Goal: Task Accomplishment & Management: Use online tool/utility

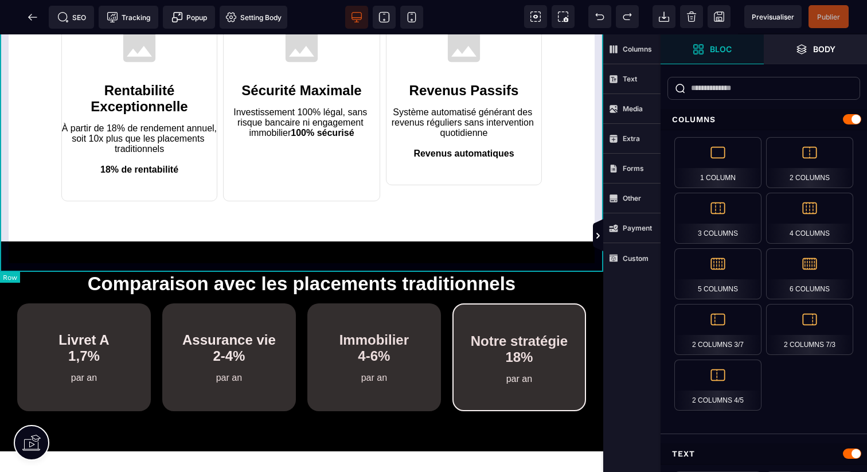
scroll to position [714, 0]
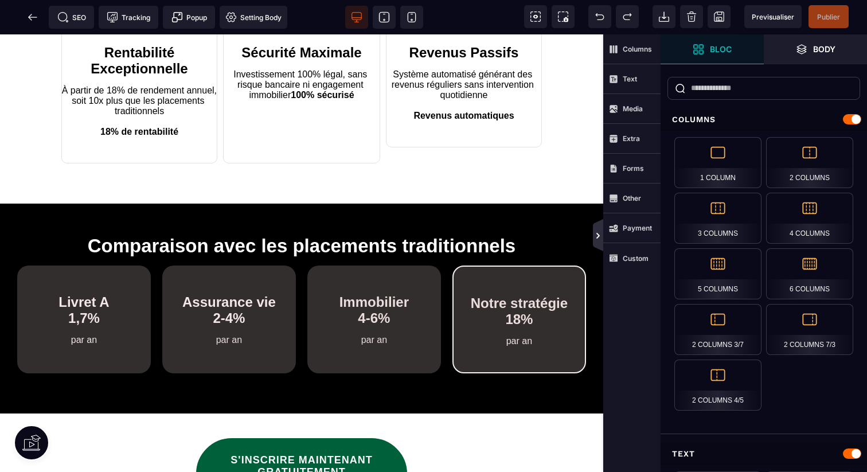
click at [597, 242] on icon at bounding box center [598, 235] width 10 height 32
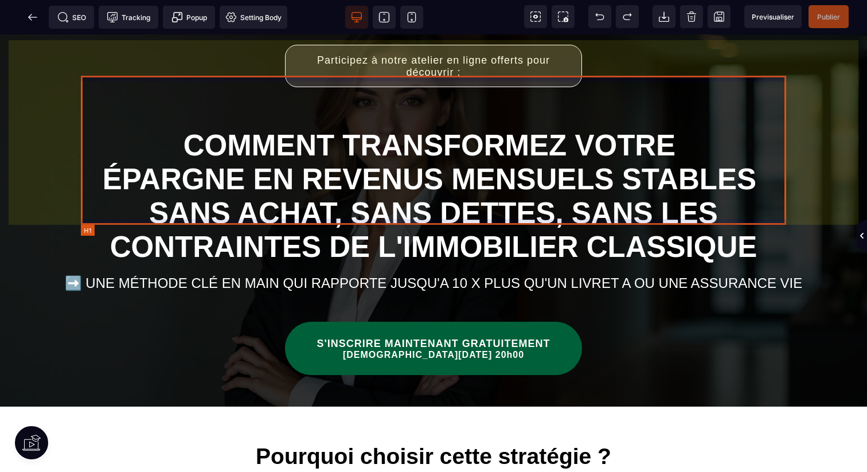
scroll to position [0, 0]
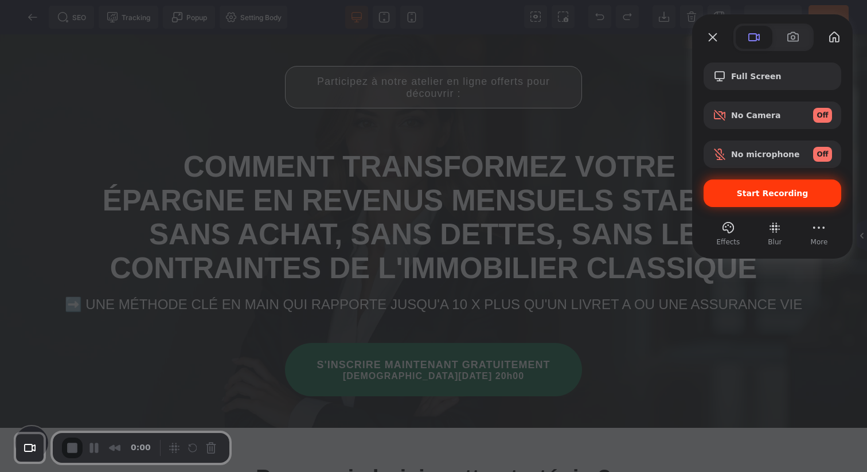
click at [756, 193] on span "Start Recording" at bounding box center [773, 193] width 72 height 9
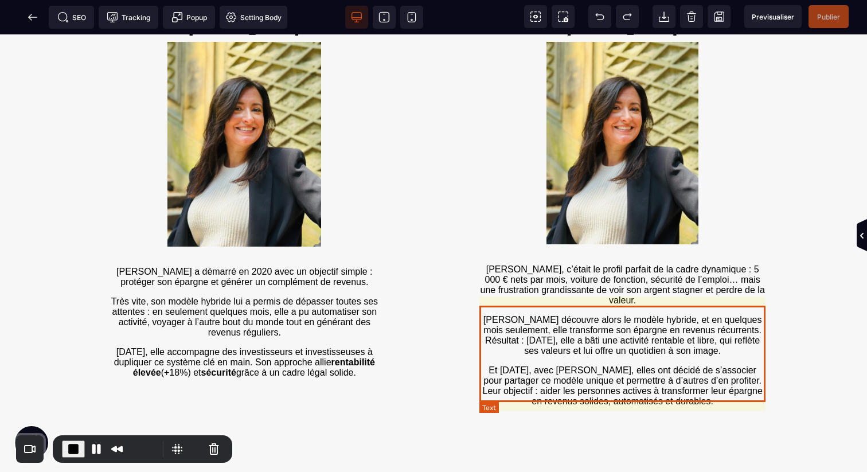
scroll to position [1541, 0]
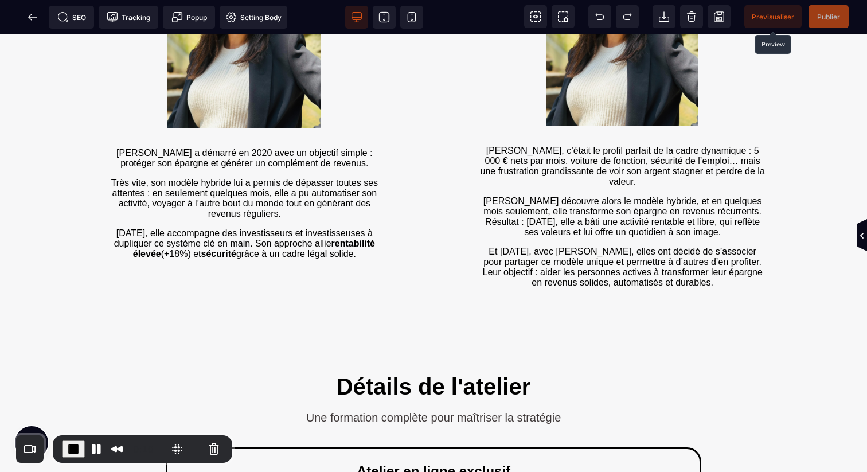
click at [765, 15] on span "Previsualiser" at bounding box center [773, 17] width 42 height 9
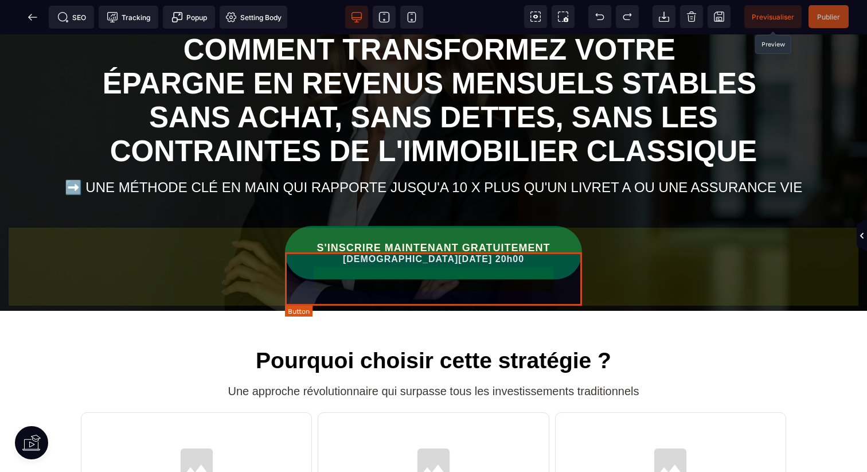
scroll to position [0, 0]
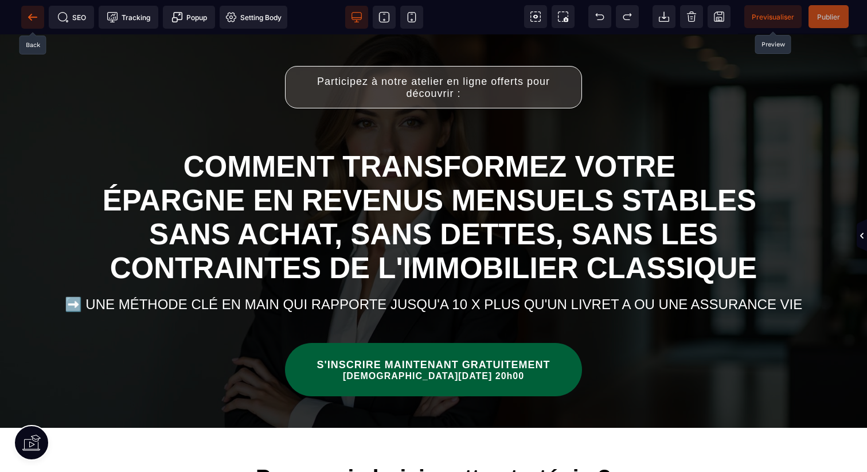
click at [25, 24] on span at bounding box center [32, 17] width 23 height 23
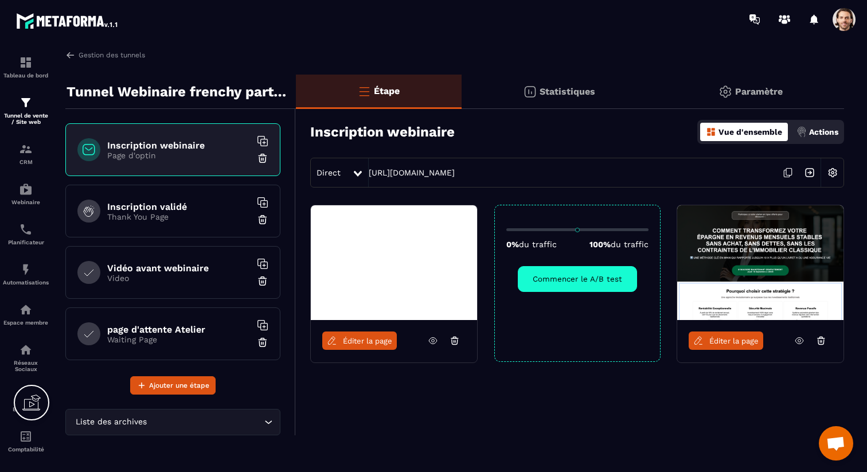
scroll to position [68, 0]
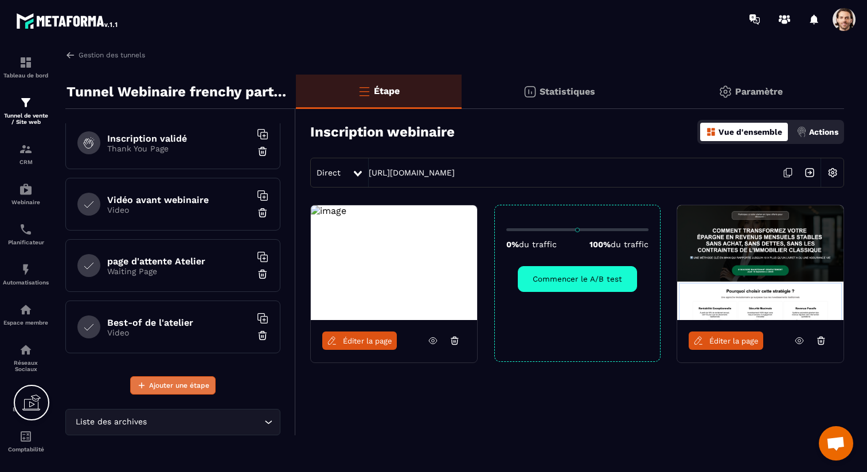
click at [163, 387] on span "Ajouter une étape" at bounding box center [179, 385] width 60 height 11
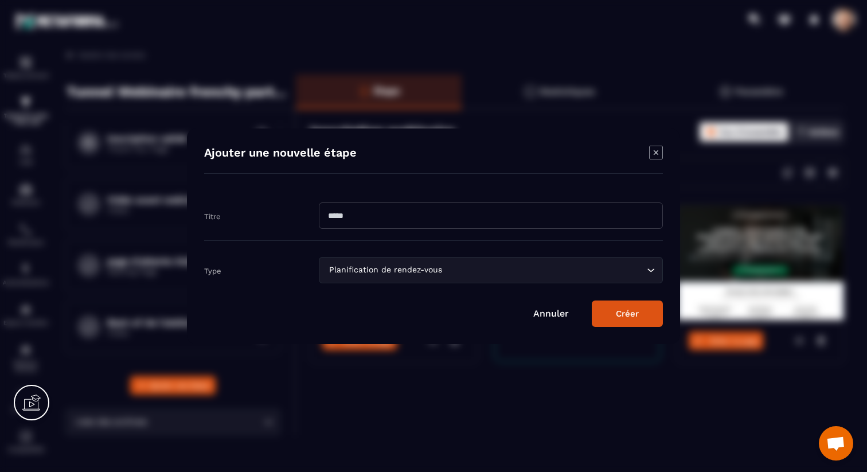
click at [483, 217] on input "Modal window" at bounding box center [491, 215] width 344 height 26
type input "*********"
click at [514, 276] on input "Search for option" at bounding box center [545, 270] width 200 height 13
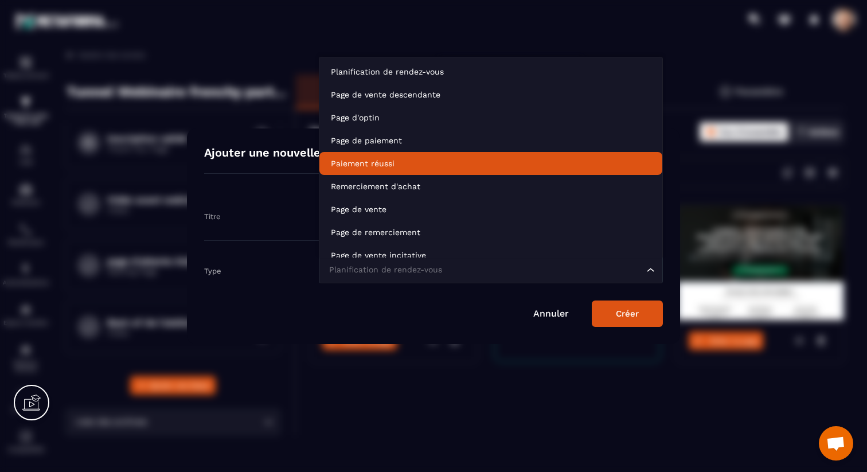
scroll to position [10, 0]
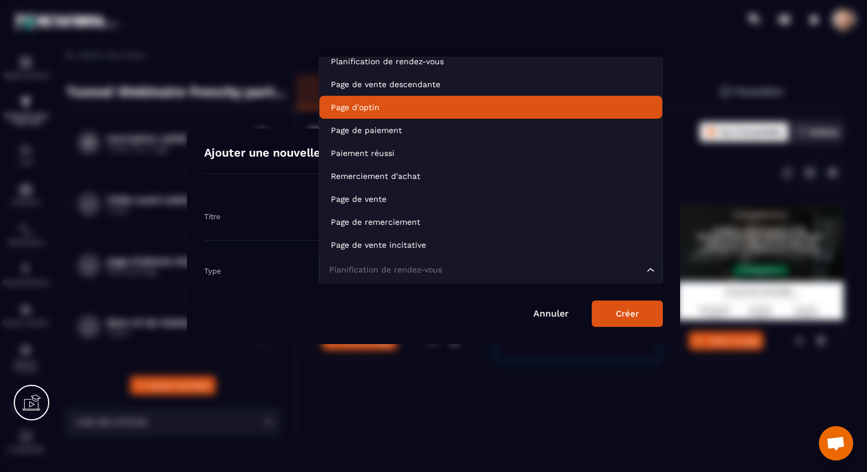
click at [414, 99] on li "Page d'optin" at bounding box center [491, 107] width 343 height 23
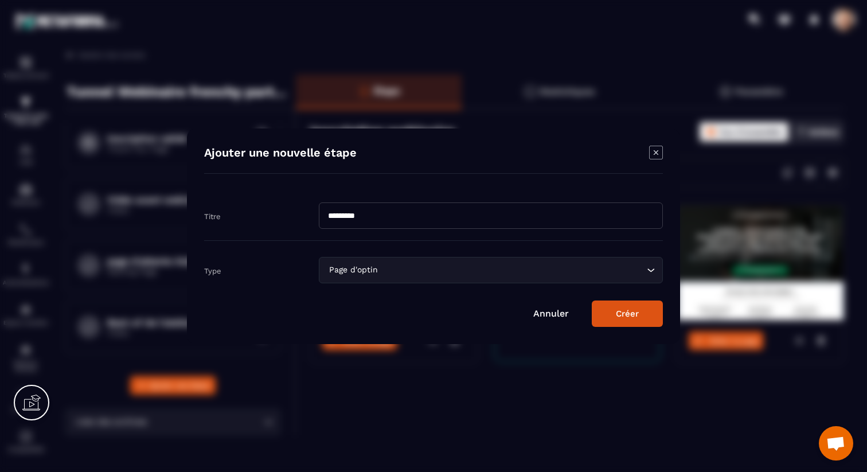
click at [653, 315] on button "Créer" at bounding box center [627, 314] width 71 height 26
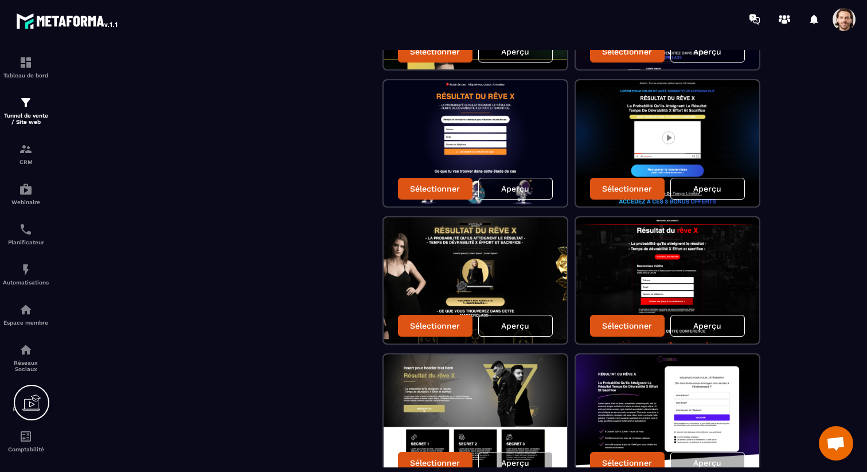
scroll to position [1396, 0]
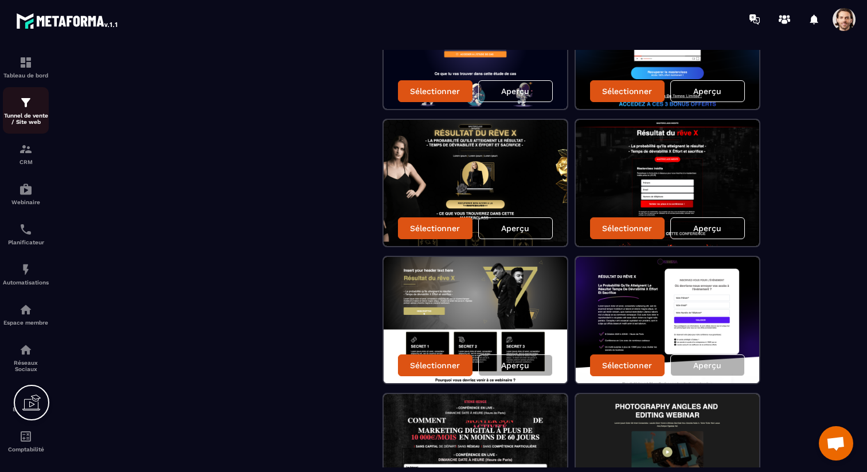
click at [29, 110] on div "Tunnel de vente / Site web" at bounding box center [26, 110] width 46 height 29
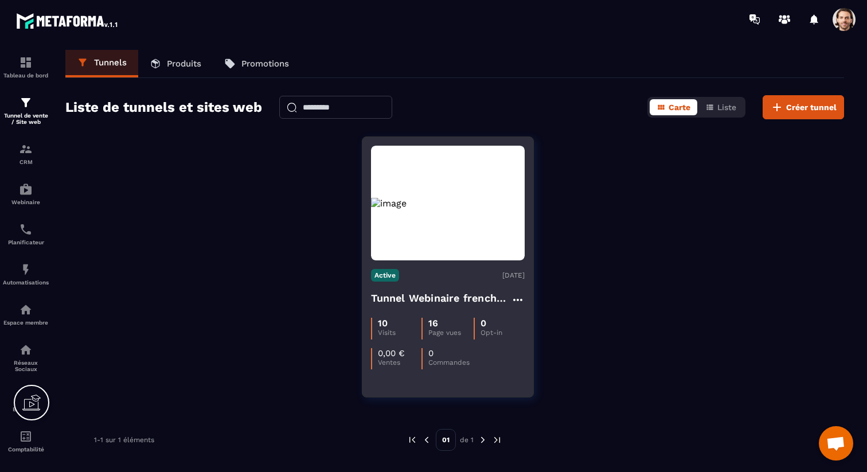
click at [449, 294] on h4 "Tunnel Webinaire frenchy partners" at bounding box center [441, 298] width 140 height 16
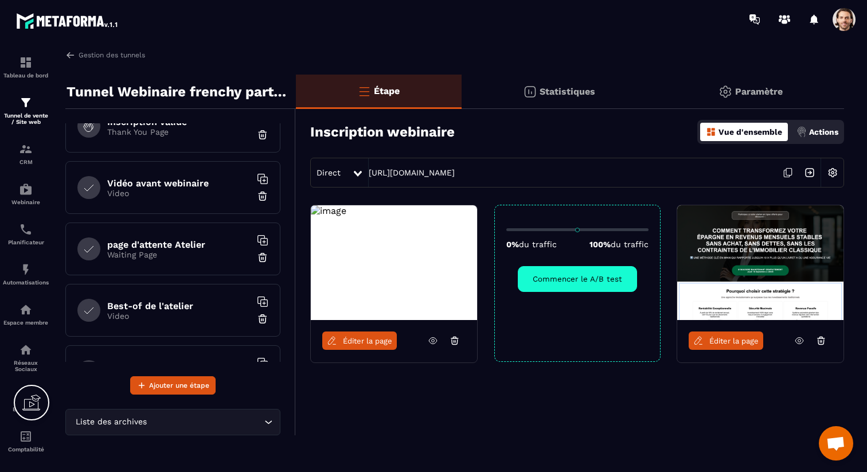
scroll to position [130, 0]
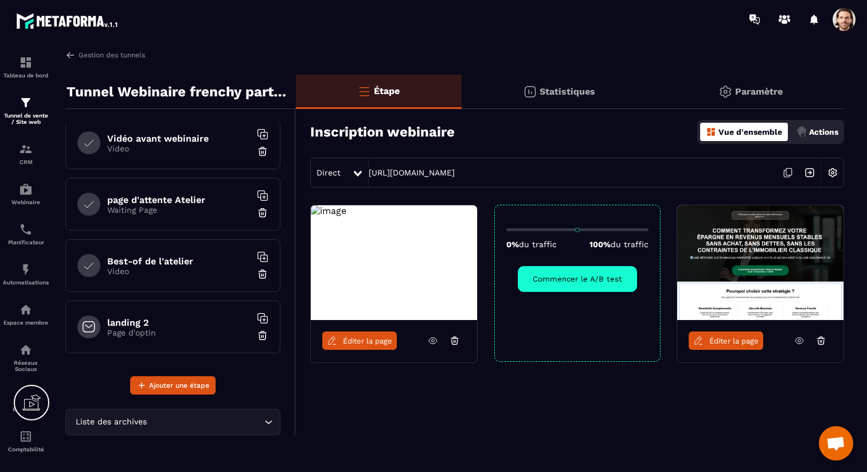
click at [242, 335] on p "Page d'optin" at bounding box center [178, 332] width 143 height 9
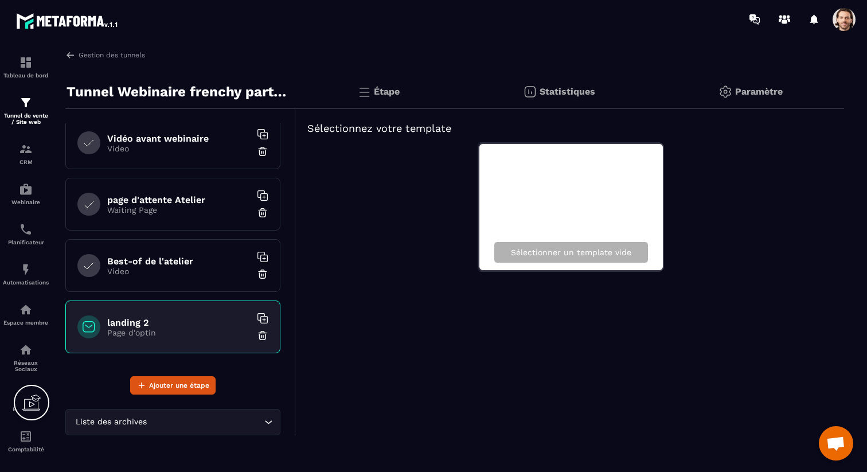
click at [264, 336] on img at bounding box center [262, 335] width 11 height 11
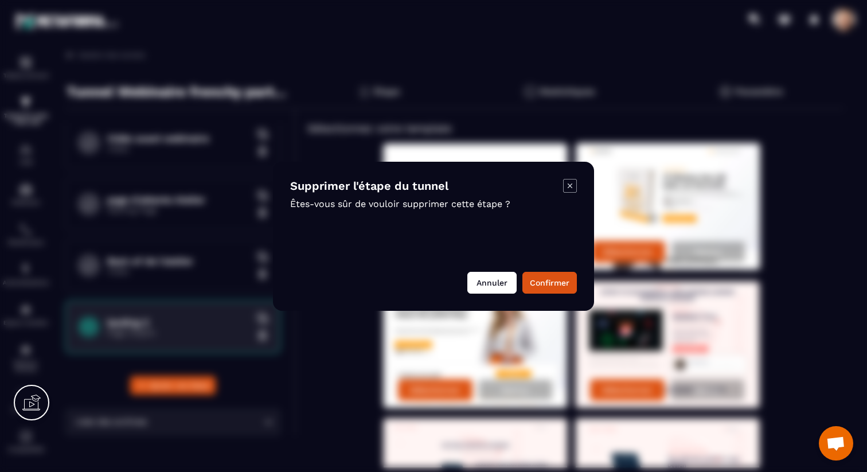
click at [474, 289] on button "Annuler" at bounding box center [491, 283] width 49 height 22
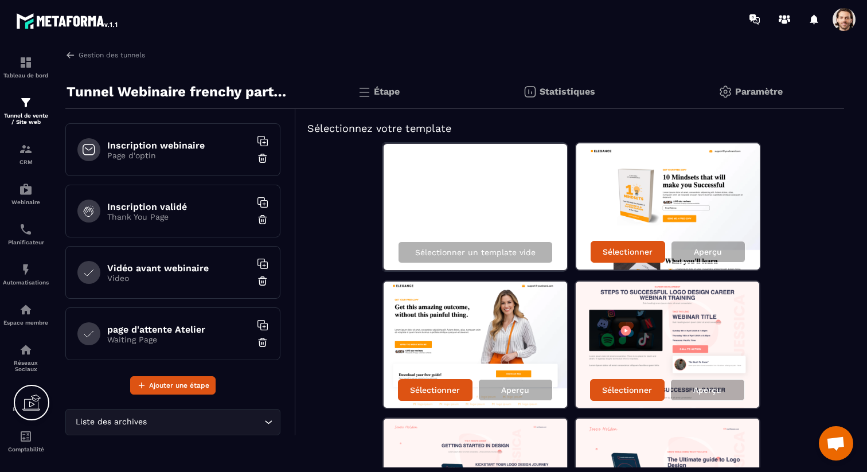
click at [189, 155] on p "Page d'optin" at bounding box center [178, 155] width 143 height 9
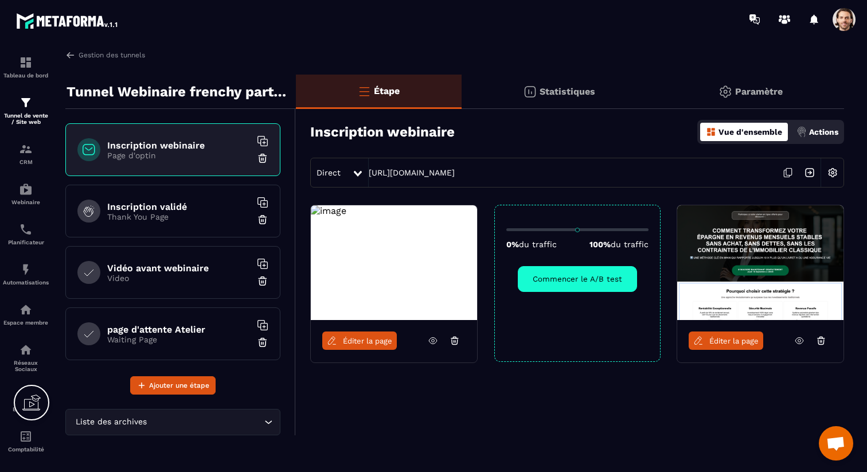
click at [797, 337] on icon at bounding box center [799, 341] width 10 height 10
click at [26, 268] on img at bounding box center [26, 270] width 14 height 14
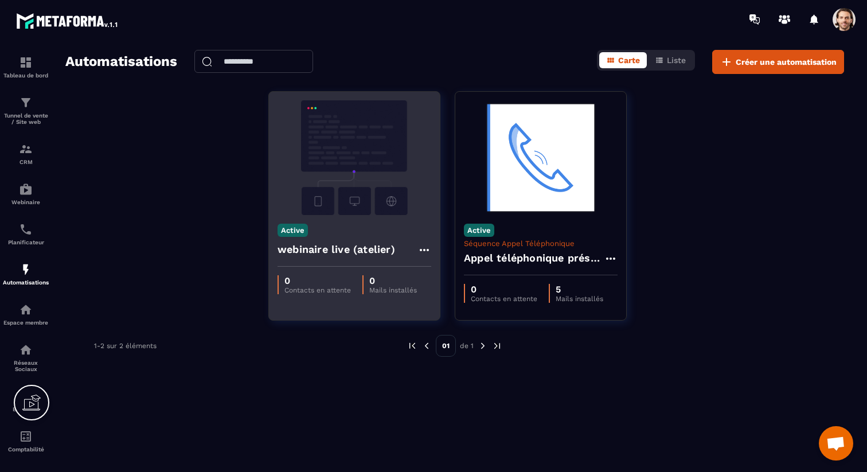
click at [299, 248] on h4 "webinaire live (atelier)" at bounding box center [337, 249] width 118 height 16
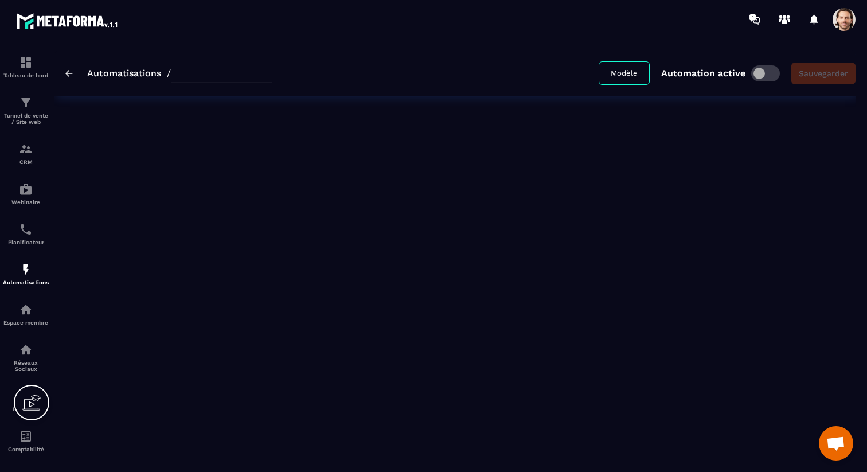
type input "**********"
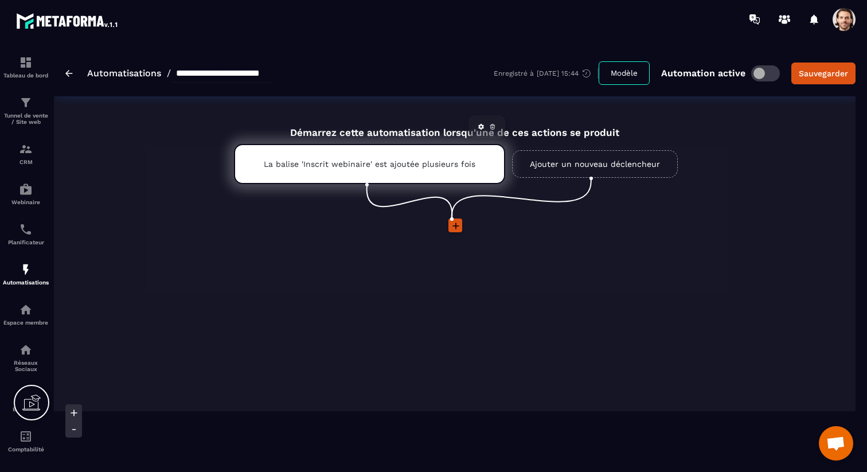
click at [374, 164] on p "La balise 'Inscrit webinaire' est ajoutée plusieurs fois" at bounding box center [370, 163] width 212 height 9
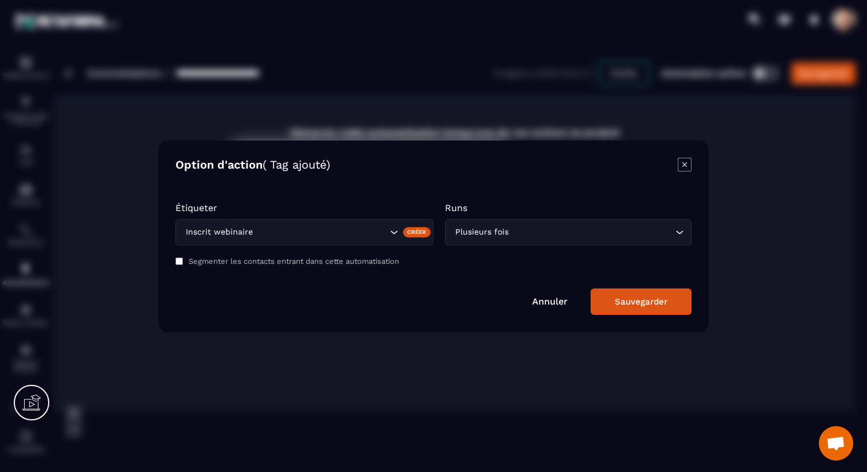
click at [687, 167] on icon "Modal window" at bounding box center [685, 165] width 14 height 14
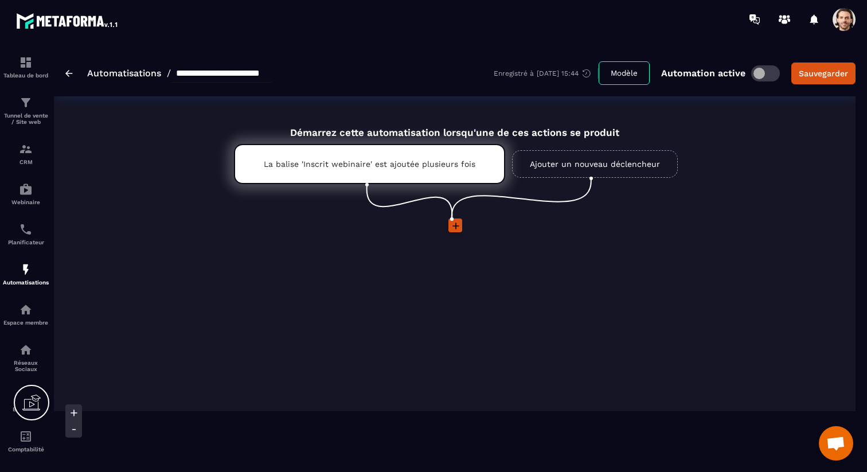
click at [580, 158] on link "Ajouter un nouveau déclencheur" at bounding box center [595, 164] width 166 height 28
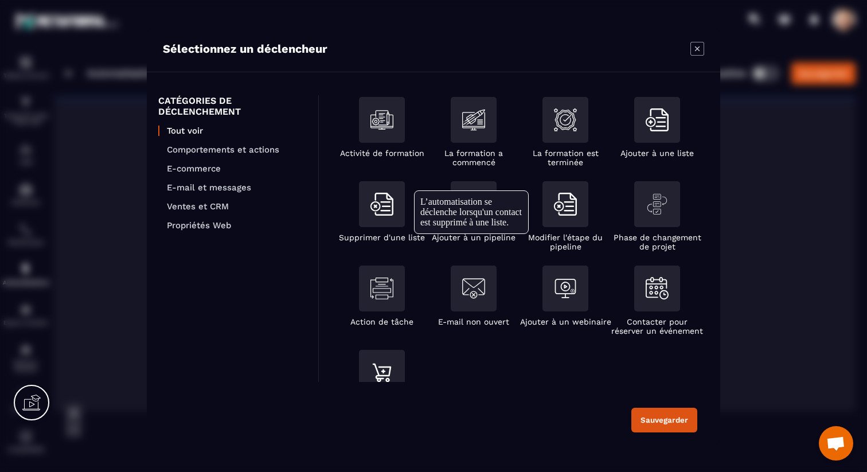
scroll to position [180, 0]
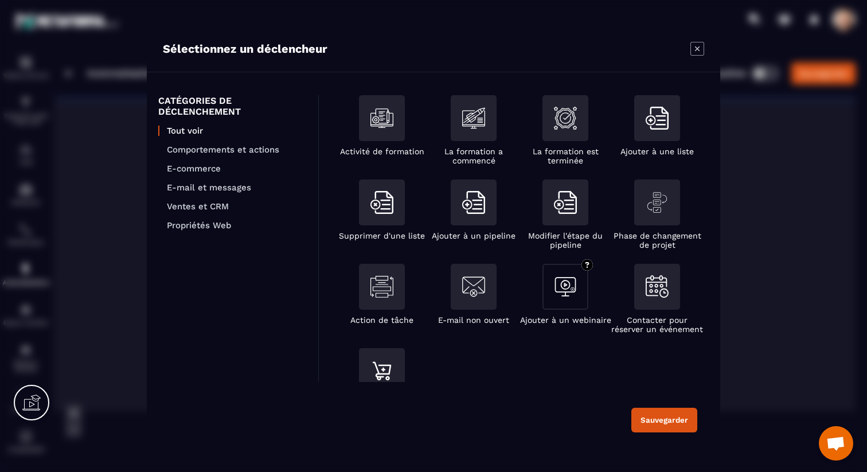
click at [561, 282] on img "Modal window" at bounding box center [565, 286] width 23 height 23
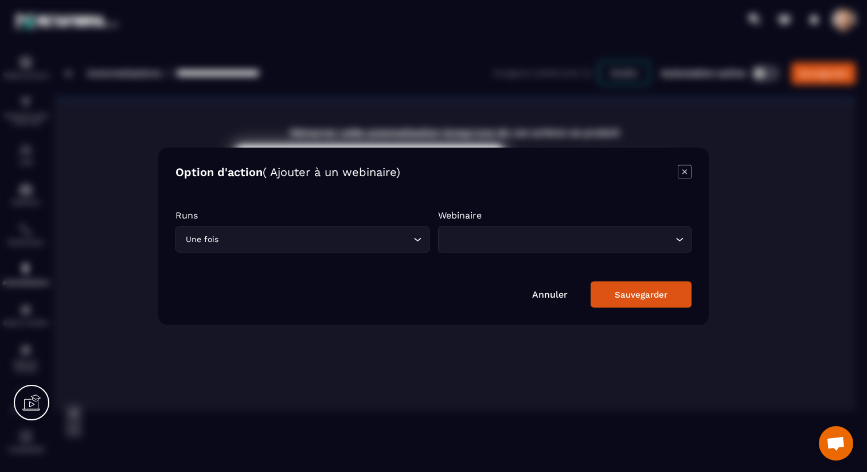
click at [385, 239] on input "Search for option" at bounding box center [316, 239] width 190 height 13
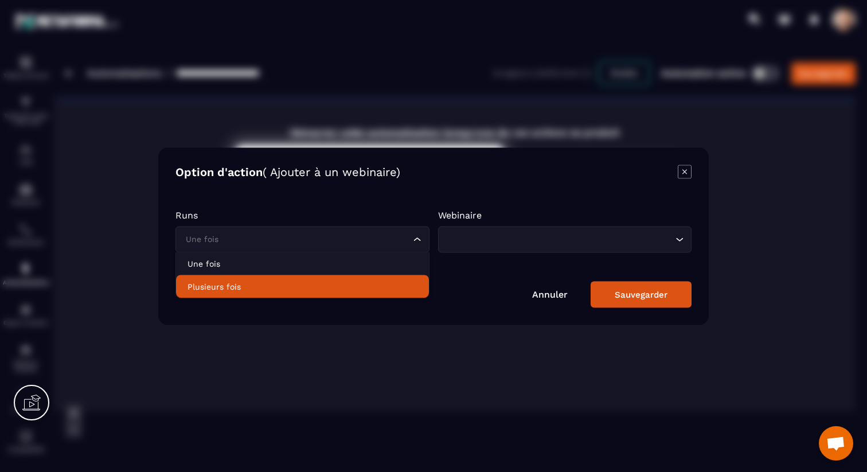
click at [361, 291] on p "Plusieurs fois" at bounding box center [303, 285] width 230 height 11
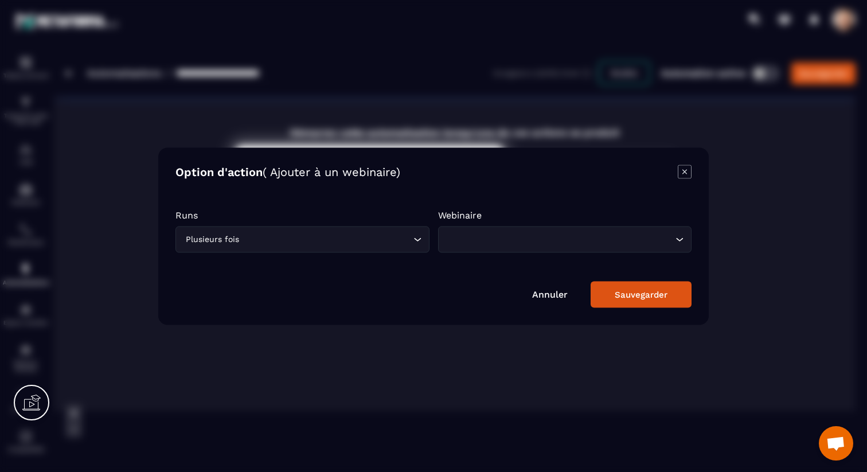
click at [483, 232] on div "Loading..." at bounding box center [565, 239] width 254 height 26
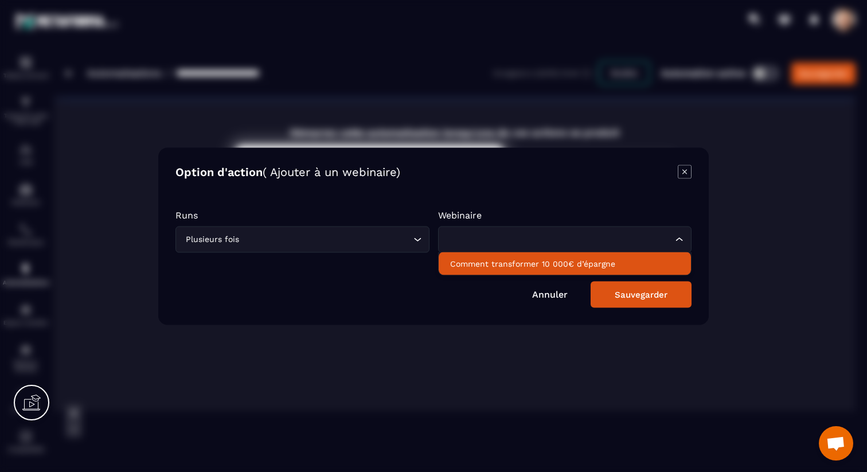
click at [492, 267] on p "Comment transformer 10 000€ d’épargne" at bounding box center [565, 263] width 230 height 11
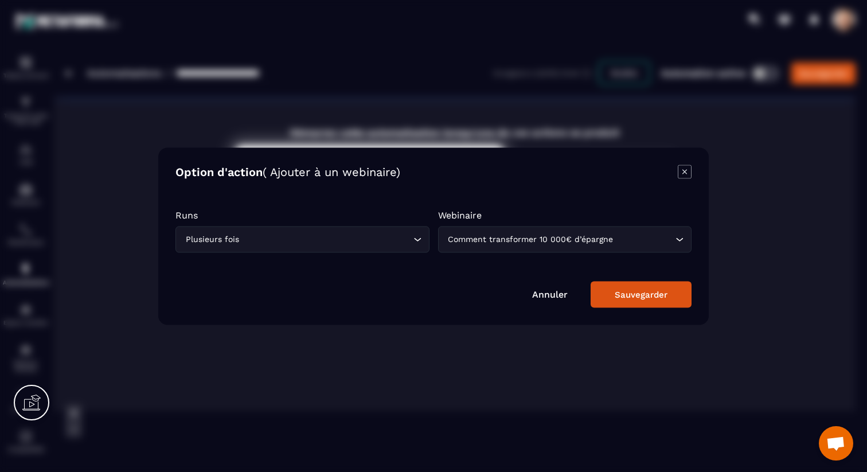
click at [644, 294] on div "Sauvegarder" at bounding box center [641, 294] width 53 height 10
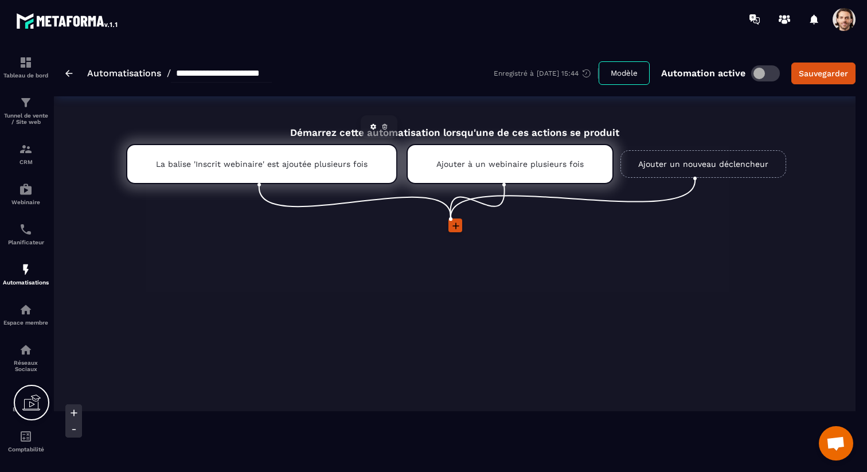
click at [387, 127] on icon at bounding box center [384, 126] width 7 height 7
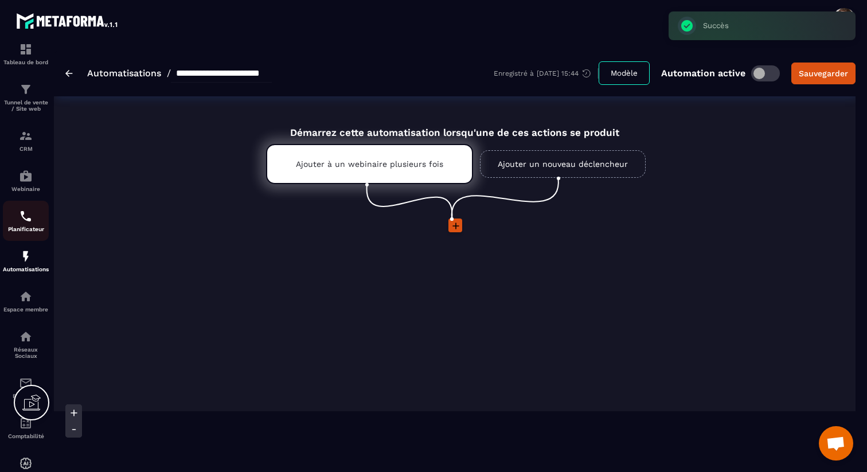
scroll to position [0, 0]
